Goal: Task Accomplishment & Management: Manage account settings

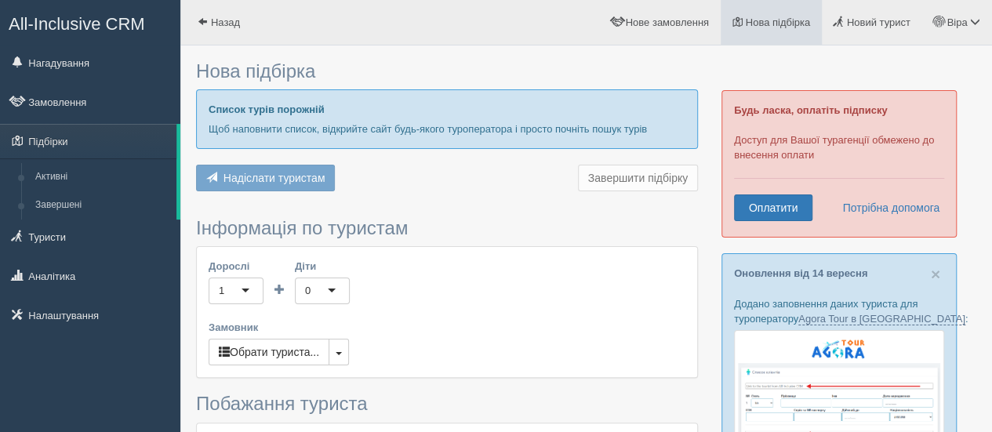
click at [787, 30] on link "Нова підбірка" at bounding box center [771, 22] width 101 height 45
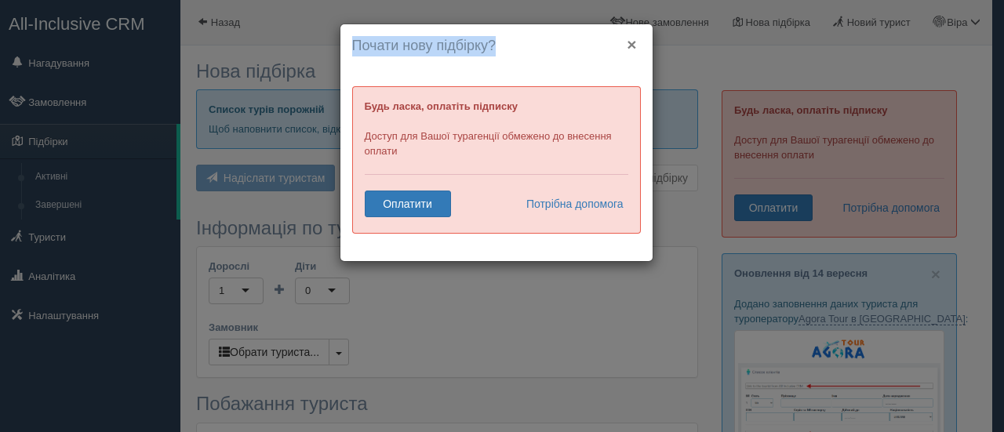
click at [634, 45] on div "× Почати нову підбірку? Додати готелі у нову підбірку? Будь ласка, оплатіть під…" at bounding box center [496, 142] width 312 height 237
click at [634, 43] on button "×" at bounding box center [631, 44] width 9 height 16
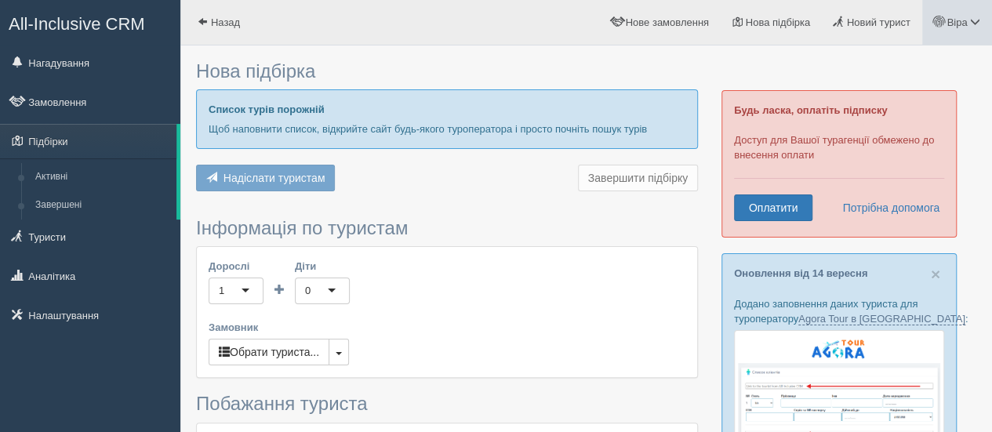
click at [976, 19] on span at bounding box center [975, 21] width 10 height 10
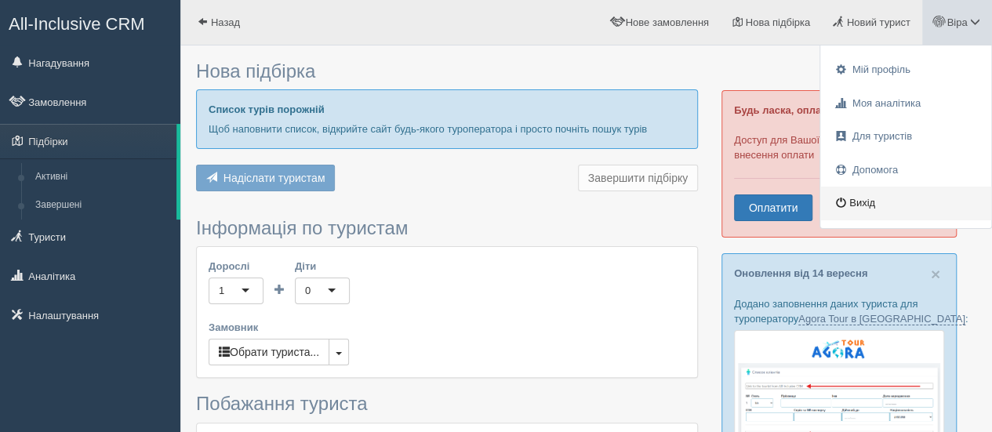
click at [847, 197] on link "Вихід" at bounding box center [905, 204] width 171 height 34
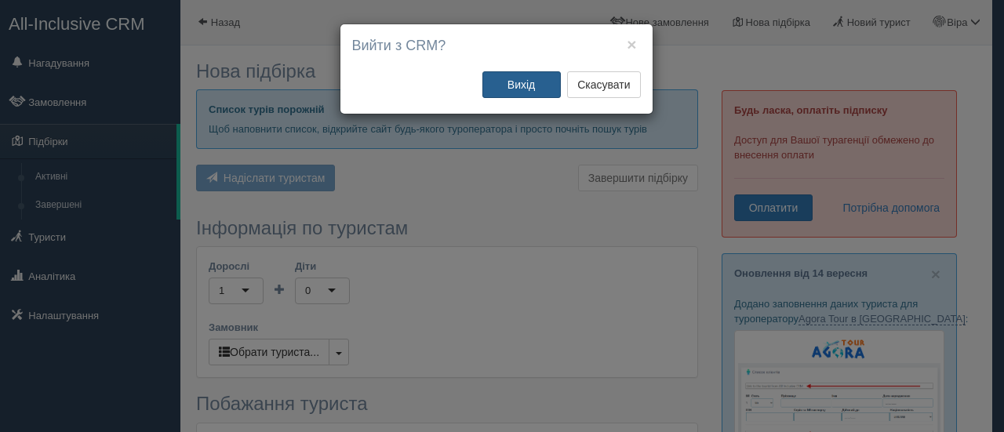
click at [522, 90] on button "Вихід" at bounding box center [521, 84] width 78 height 27
